Goal: Task Accomplishment & Management: Manage account settings

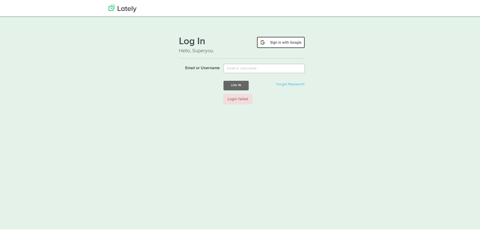
click at [287, 40] on img at bounding box center [281, 42] width 48 height 12
